Goal: Task Accomplishment & Management: Manage account settings

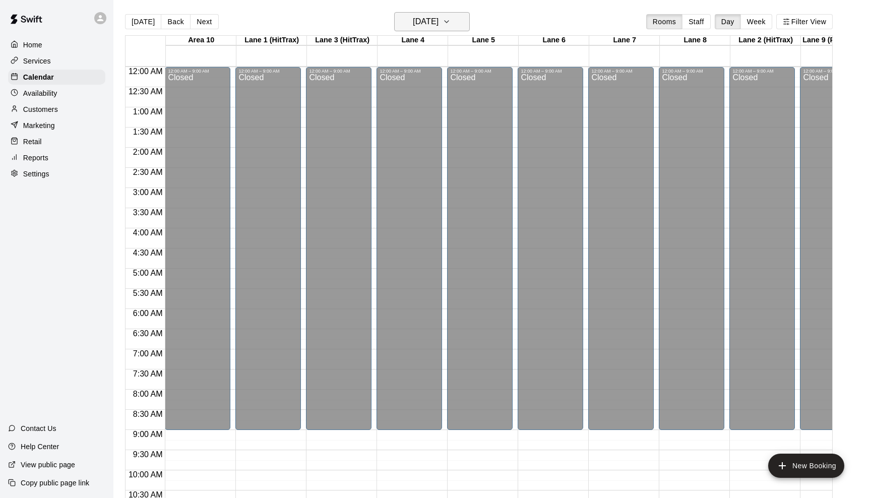
scroll to position [526, 0]
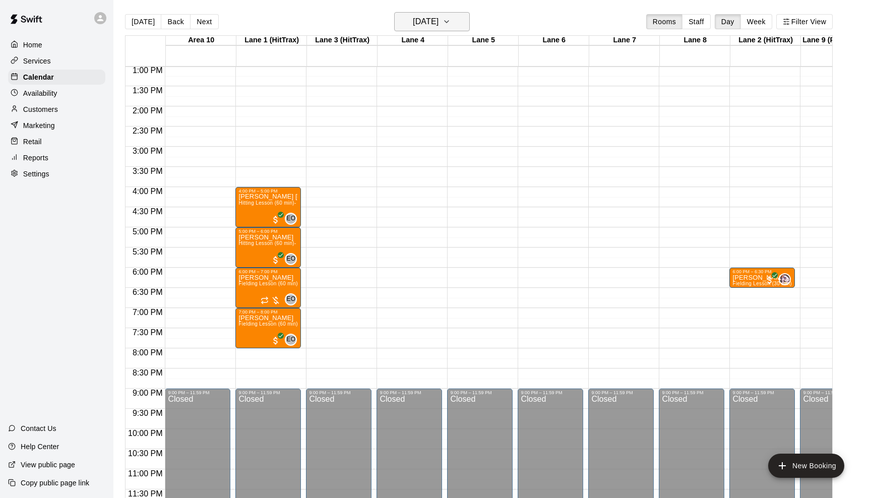
click at [451, 24] on icon "button" at bounding box center [447, 22] width 8 height 12
click at [369, 146] on button "21" at bounding box center [369, 147] width 18 height 18
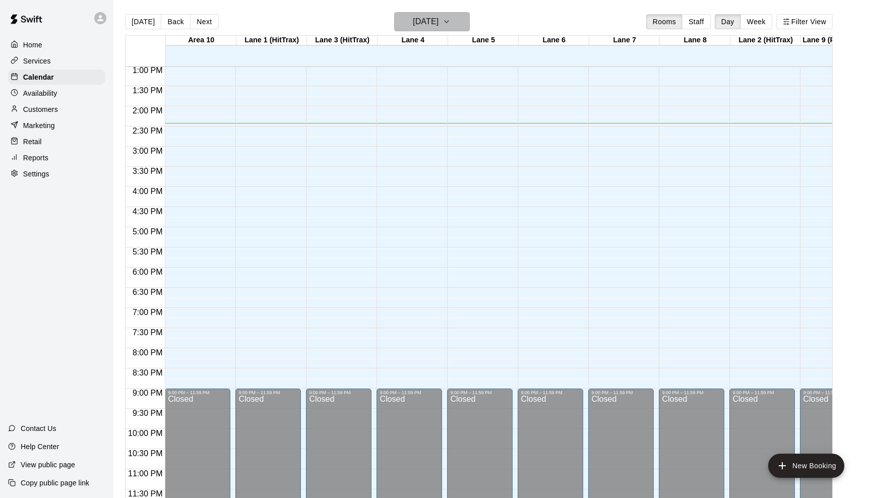
click at [449, 23] on icon "button" at bounding box center [447, 22] width 4 height 2
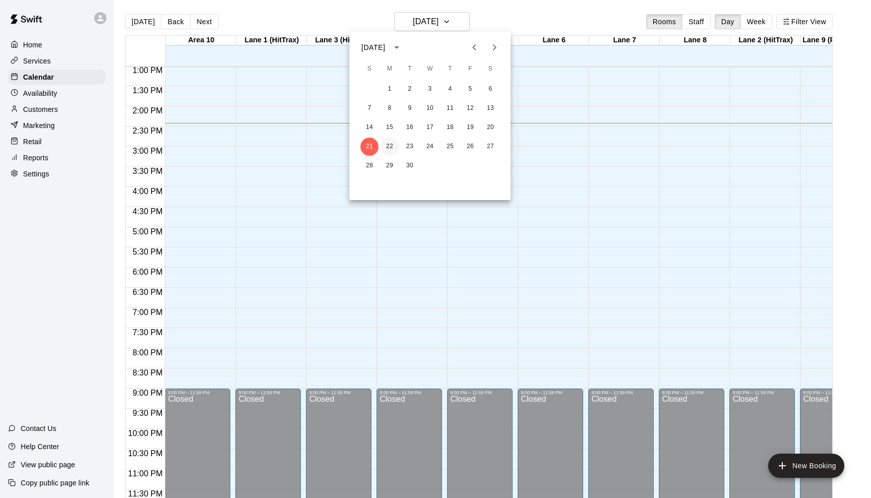
click at [389, 139] on button "22" at bounding box center [390, 147] width 18 height 18
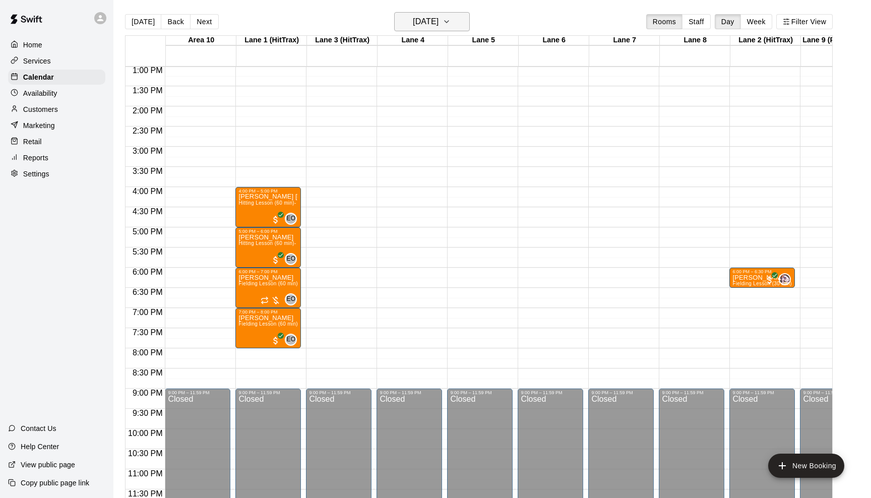
click at [451, 20] on icon "button" at bounding box center [447, 22] width 8 height 12
click at [412, 142] on button "23" at bounding box center [410, 147] width 18 height 18
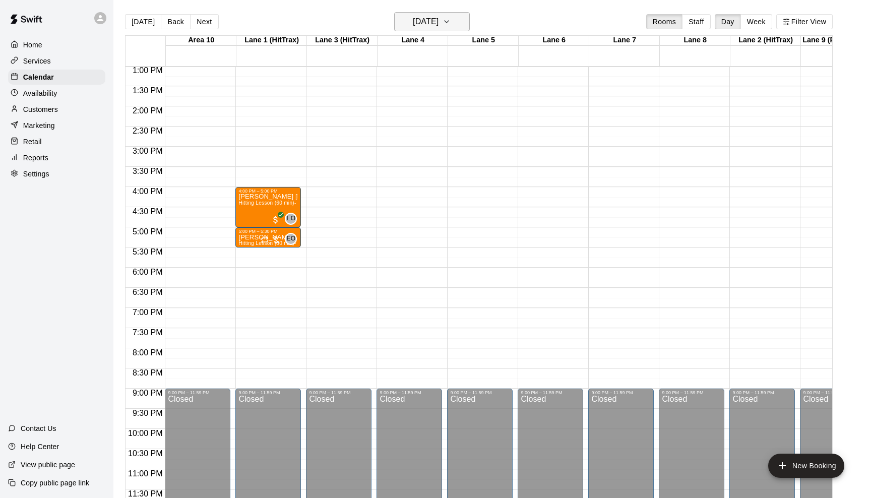
click at [451, 17] on icon "button" at bounding box center [447, 22] width 8 height 12
click at [428, 142] on button "24" at bounding box center [430, 147] width 18 height 18
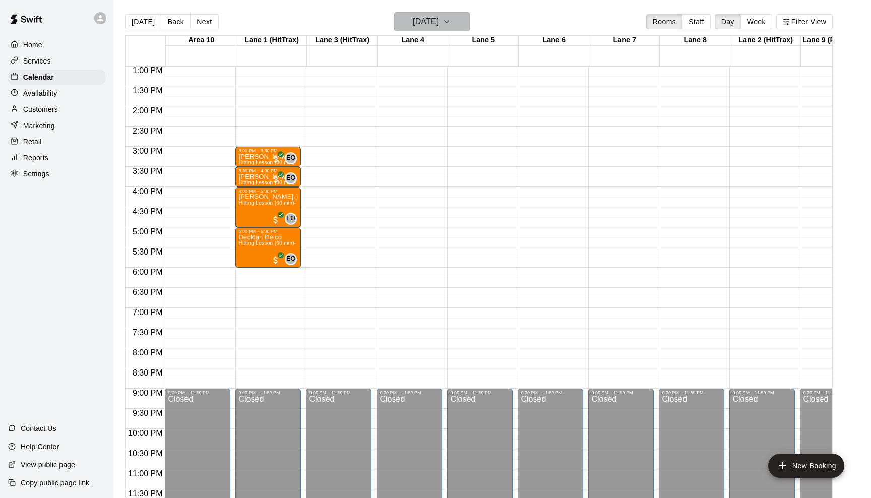
click at [451, 18] on icon "button" at bounding box center [447, 22] width 8 height 12
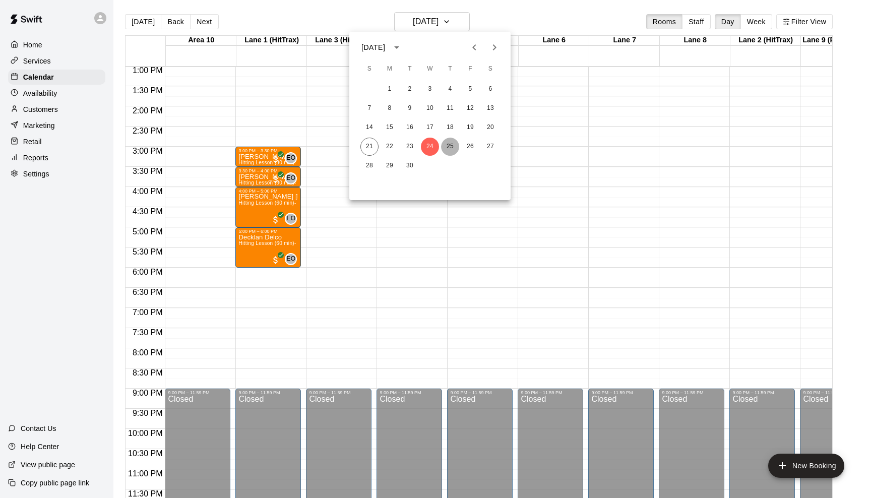
click at [443, 148] on button "25" at bounding box center [450, 147] width 18 height 18
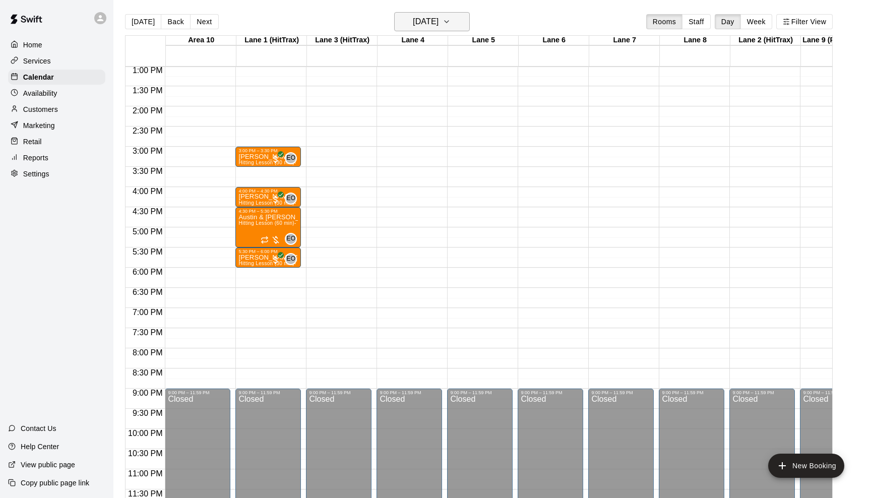
click at [451, 22] on icon "button" at bounding box center [447, 22] width 8 height 12
click at [464, 143] on button "26" at bounding box center [470, 147] width 18 height 18
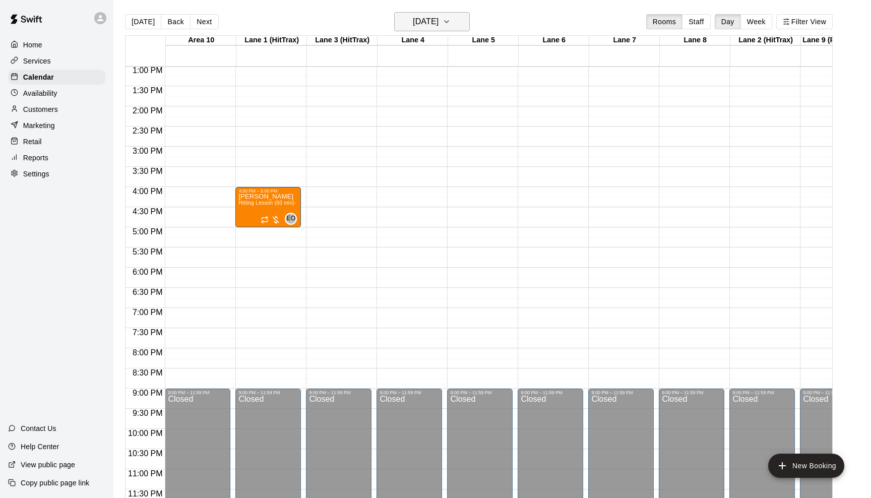
click at [451, 21] on icon "button" at bounding box center [447, 22] width 8 height 12
click at [393, 140] on button "22" at bounding box center [390, 147] width 18 height 18
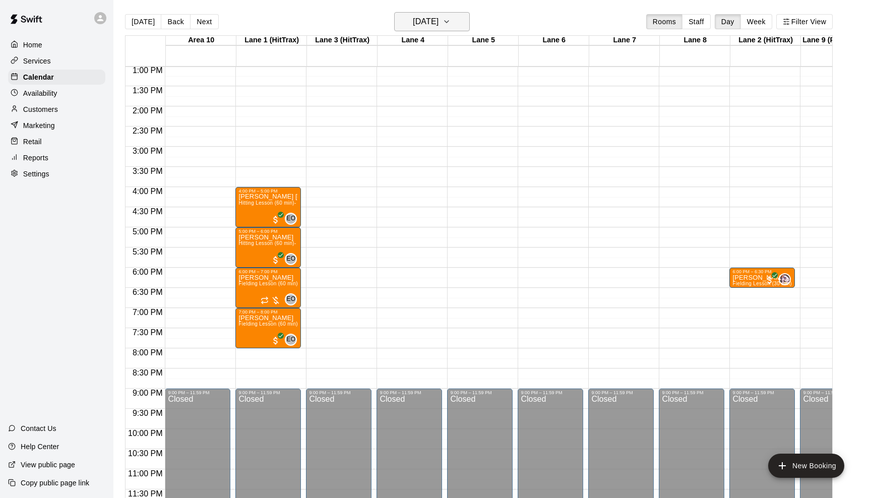
click at [451, 20] on icon "button" at bounding box center [447, 22] width 8 height 12
click at [459, 17] on div at bounding box center [435, 249] width 871 height 498
click at [451, 17] on icon "button" at bounding box center [447, 22] width 8 height 12
click at [405, 144] on button "23" at bounding box center [410, 147] width 18 height 18
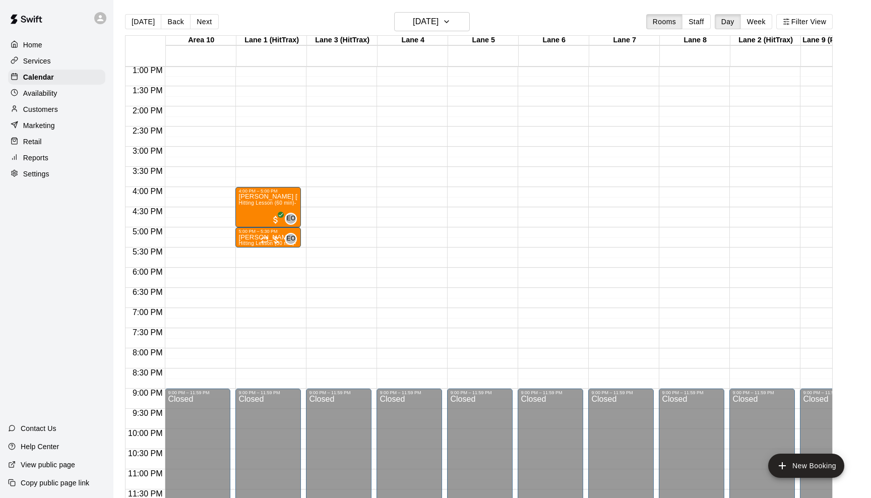
click at [475, 87] on div "12:00 AM – 9:00 AM Closed 9:00 PM – 11:59 PM Closed" at bounding box center [480, 26] width 66 height 968
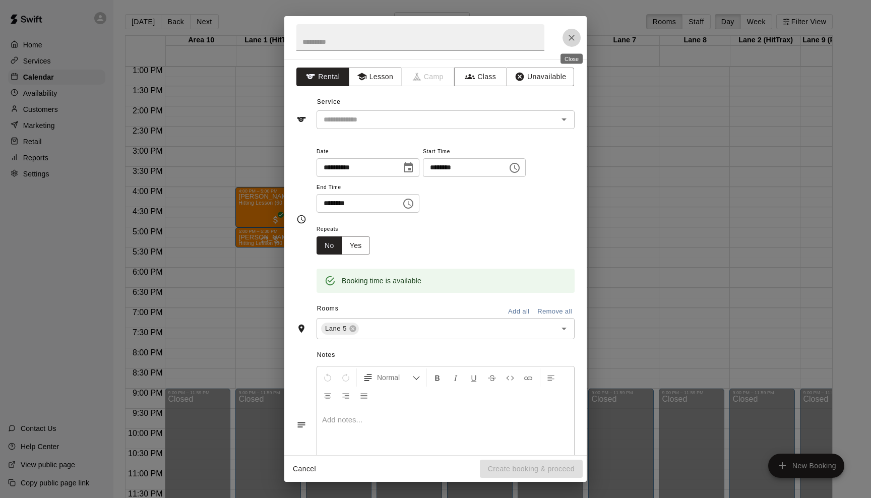
click at [571, 35] on icon "Close" at bounding box center [572, 38] width 10 height 10
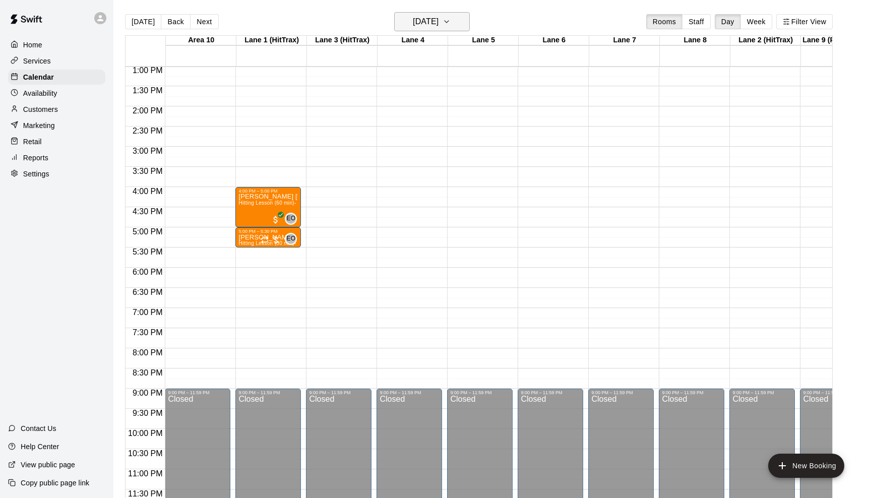
click at [451, 19] on icon "button" at bounding box center [447, 22] width 8 height 12
click at [389, 150] on button "22" at bounding box center [390, 147] width 18 height 18
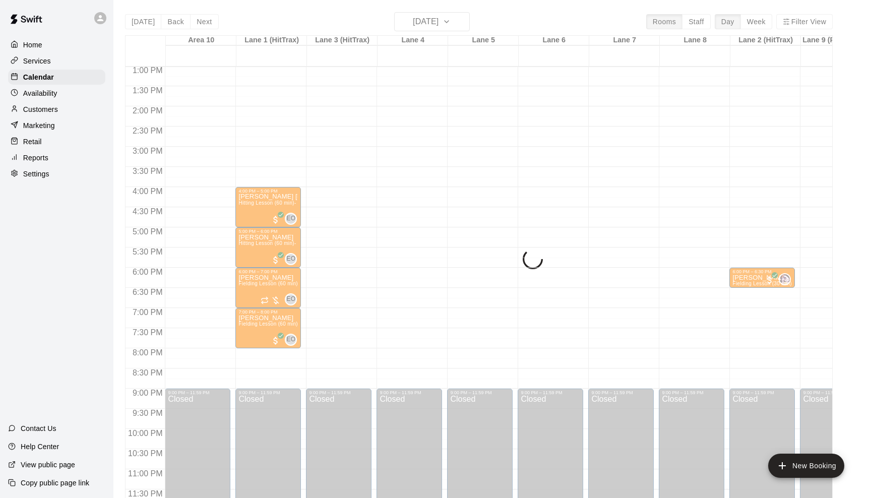
click at [43, 52] on div "Home Services Calendar Availability Customers Marketing Retail Reports Settings" at bounding box center [56, 109] width 113 height 146
click at [38, 47] on p "Home" at bounding box center [32, 45] width 19 height 10
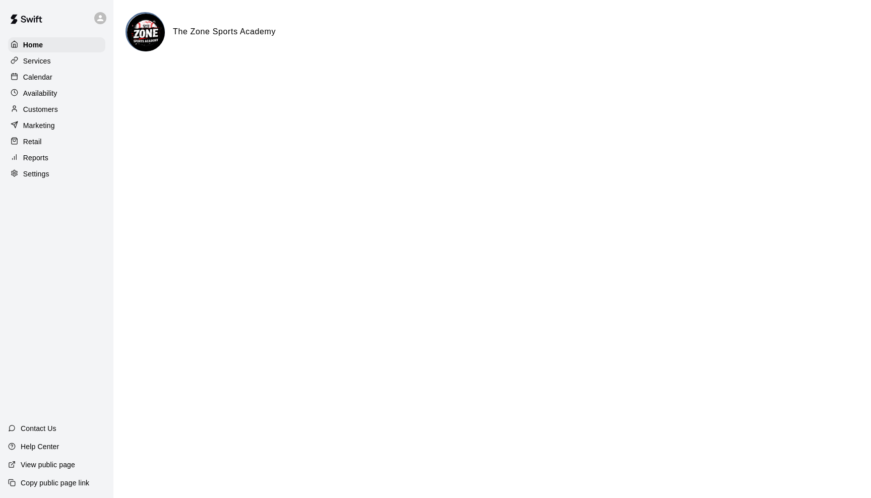
click at [38, 71] on div "Calendar" at bounding box center [56, 77] width 97 height 15
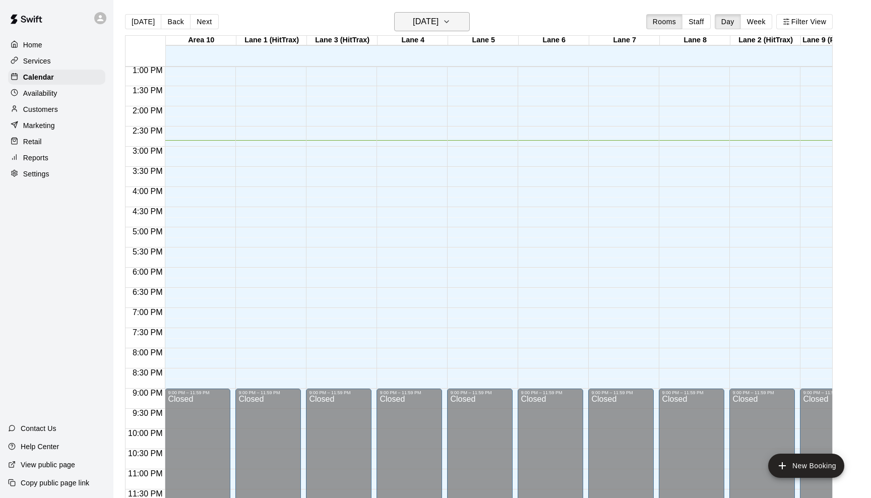
scroll to position [526, 0]
click at [451, 21] on icon "button" at bounding box center [447, 22] width 8 height 12
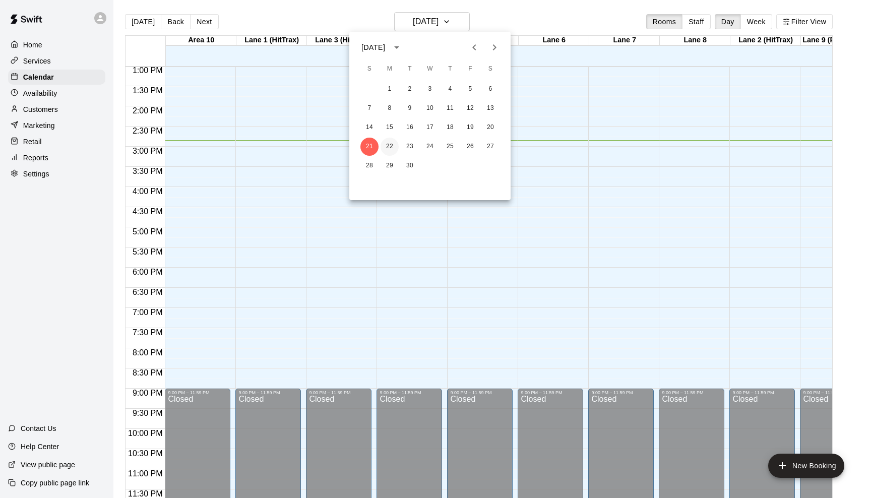
click at [388, 149] on button "22" at bounding box center [390, 147] width 18 height 18
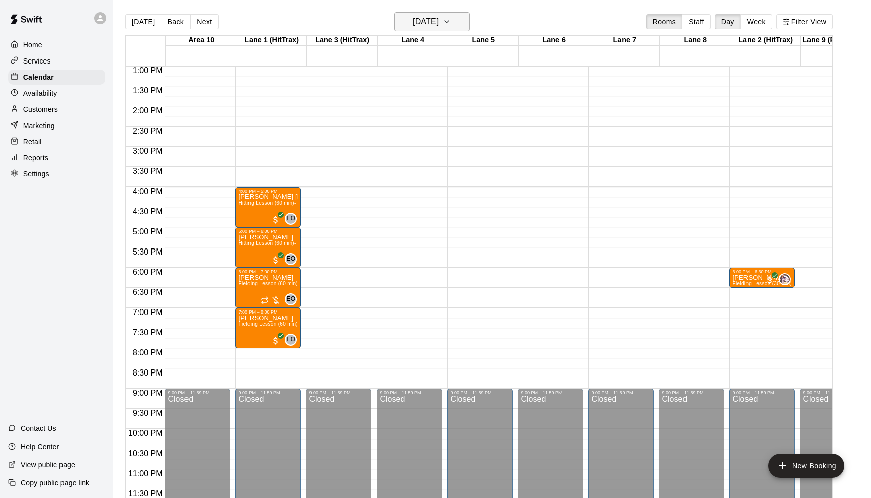
click at [456, 17] on button "[DATE]" at bounding box center [432, 21] width 76 height 19
click at [410, 143] on button "23" at bounding box center [410, 147] width 18 height 18
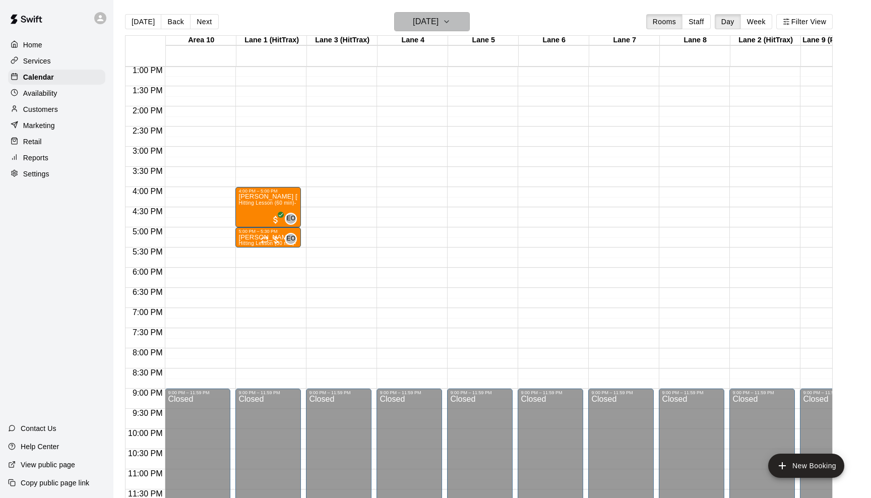
click at [451, 17] on icon "button" at bounding box center [447, 22] width 8 height 12
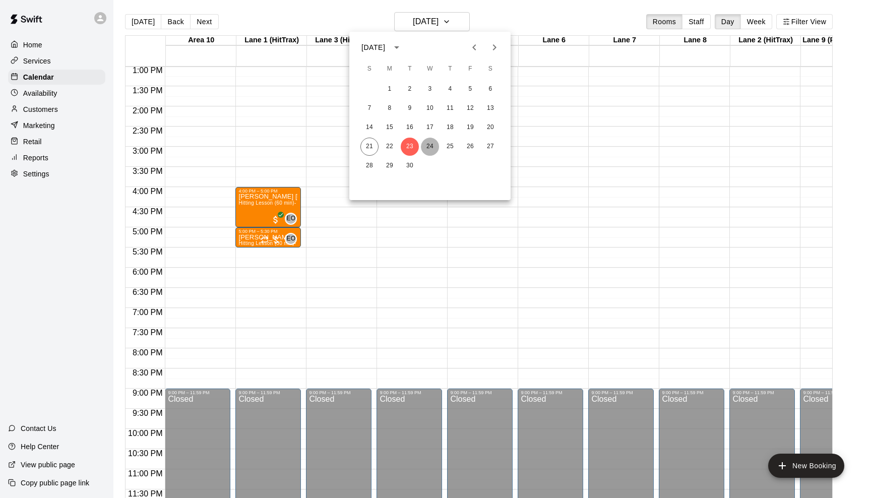
click at [436, 148] on button "24" at bounding box center [430, 147] width 18 height 18
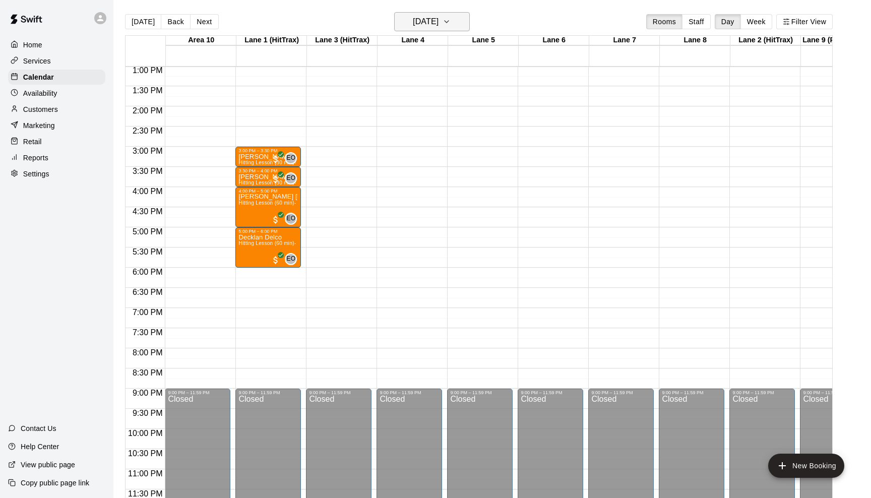
click at [451, 21] on icon "button" at bounding box center [447, 22] width 8 height 12
click at [450, 140] on button "25" at bounding box center [450, 147] width 18 height 18
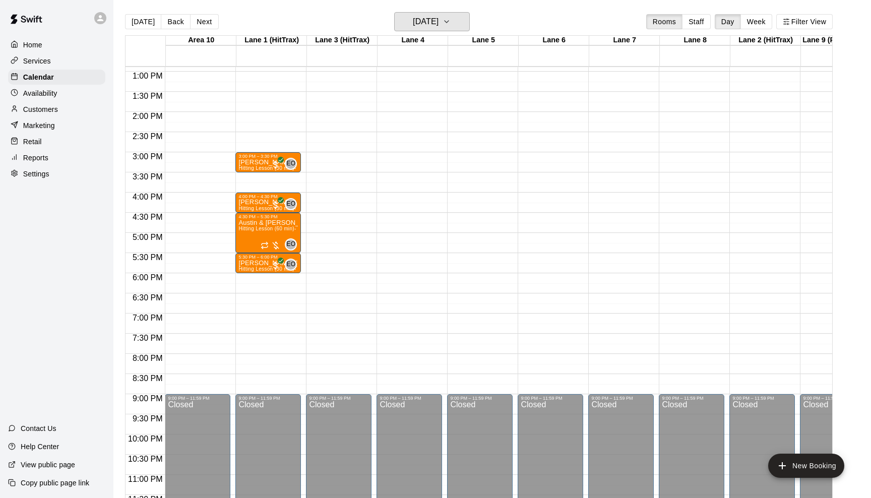
scroll to position [523, 0]
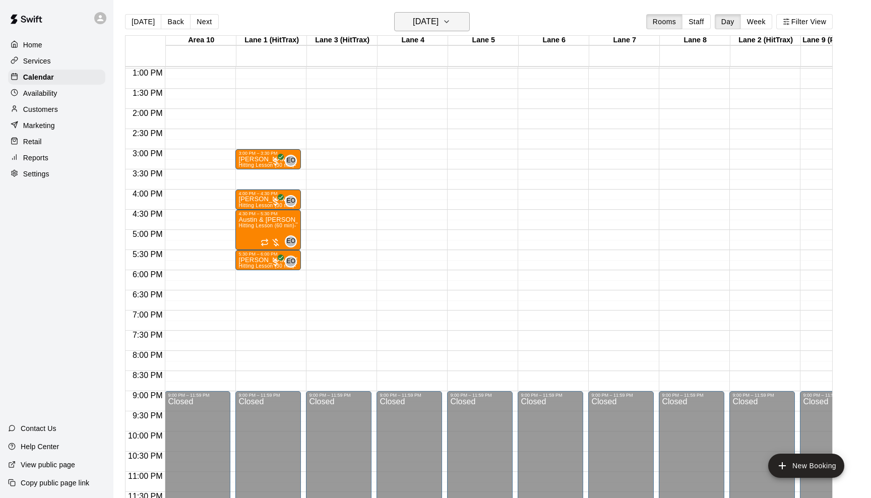
click at [451, 26] on icon "button" at bounding box center [447, 22] width 8 height 12
click at [469, 149] on button "26" at bounding box center [470, 147] width 18 height 18
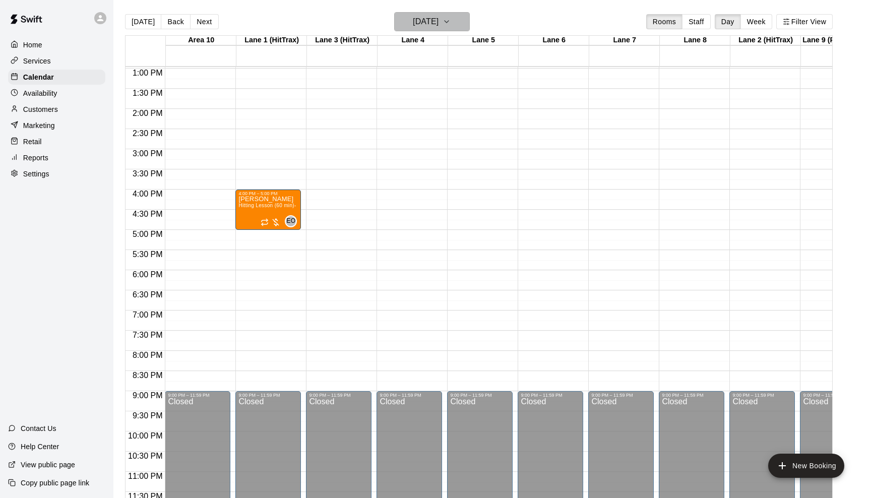
click at [464, 22] on button "[DATE]" at bounding box center [432, 21] width 76 height 19
click at [477, 17] on div at bounding box center [435, 249] width 871 height 498
click at [451, 20] on icon "button" at bounding box center [447, 22] width 8 height 12
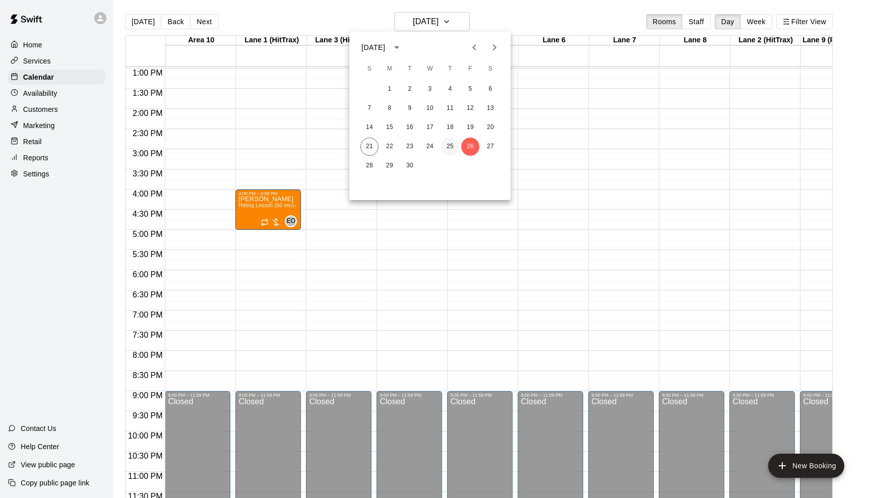
click at [449, 148] on button "25" at bounding box center [450, 147] width 18 height 18
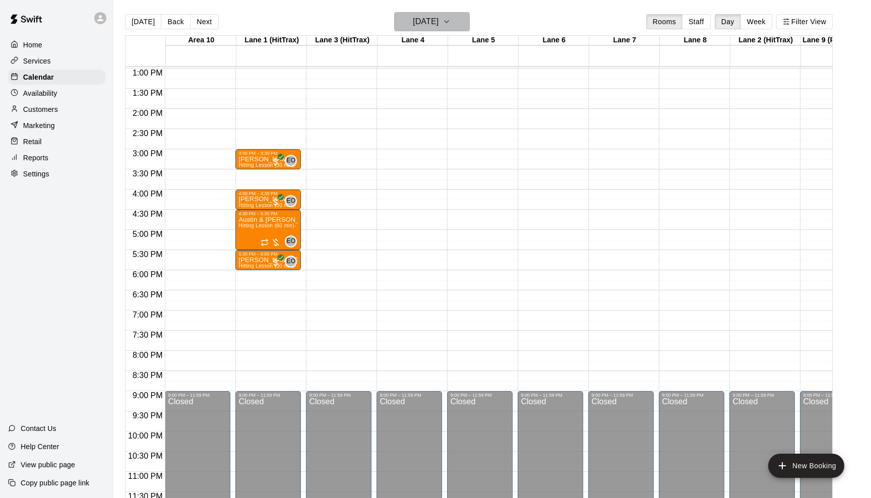
click at [451, 19] on icon "button" at bounding box center [447, 22] width 8 height 12
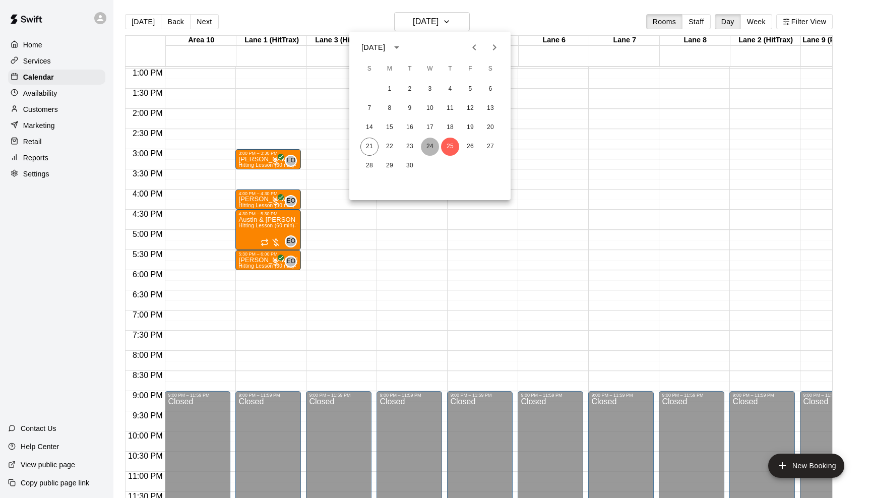
click at [433, 143] on button "24" at bounding box center [430, 147] width 18 height 18
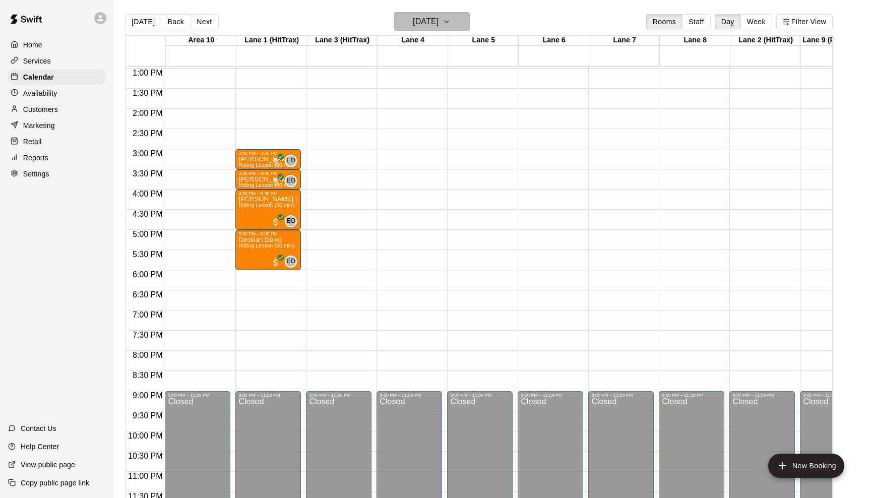
click at [451, 19] on icon "button" at bounding box center [447, 22] width 8 height 12
click at [412, 140] on button "23" at bounding box center [410, 147] width 18 height 18
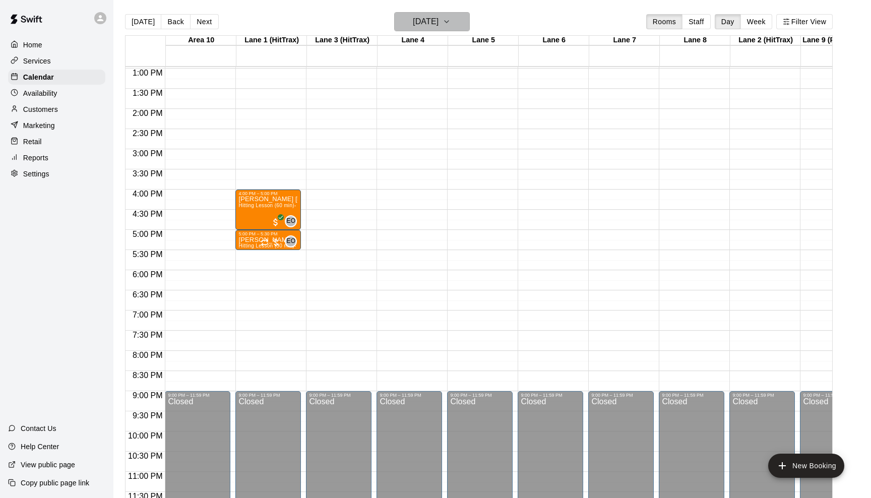
click at [451, 19] on icon "button" at bounding box center [447, 22] width 8 height 12
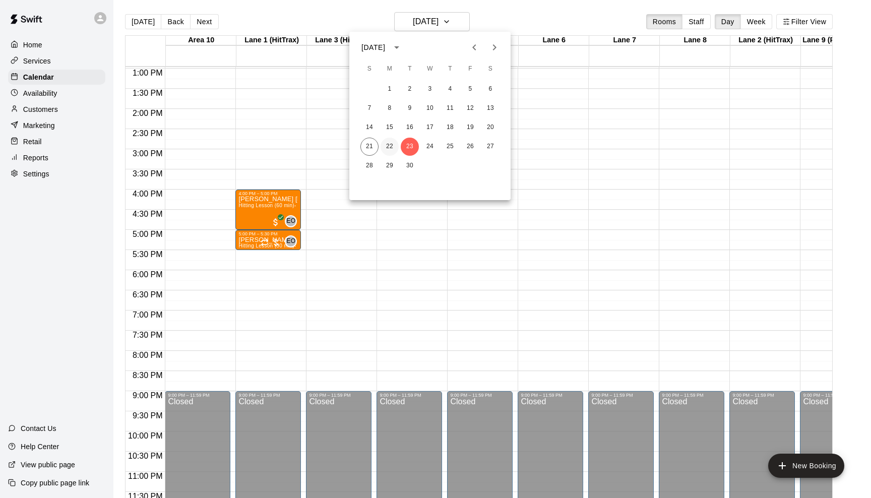
click at [392, 147] on button "22" at bounding box center [390, 147] width 18 height 18
